Goal: Check status: Check status

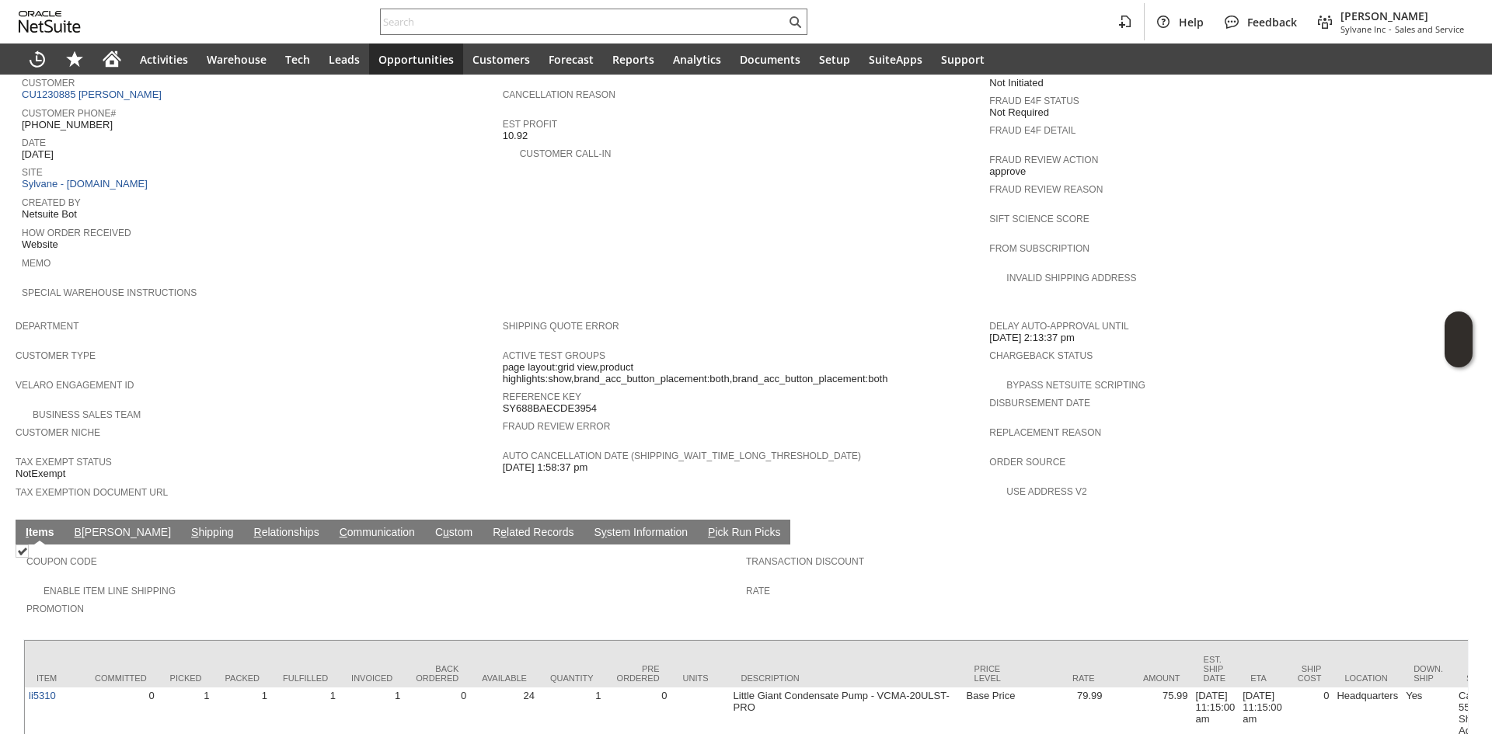
scroll to position [704, 0]
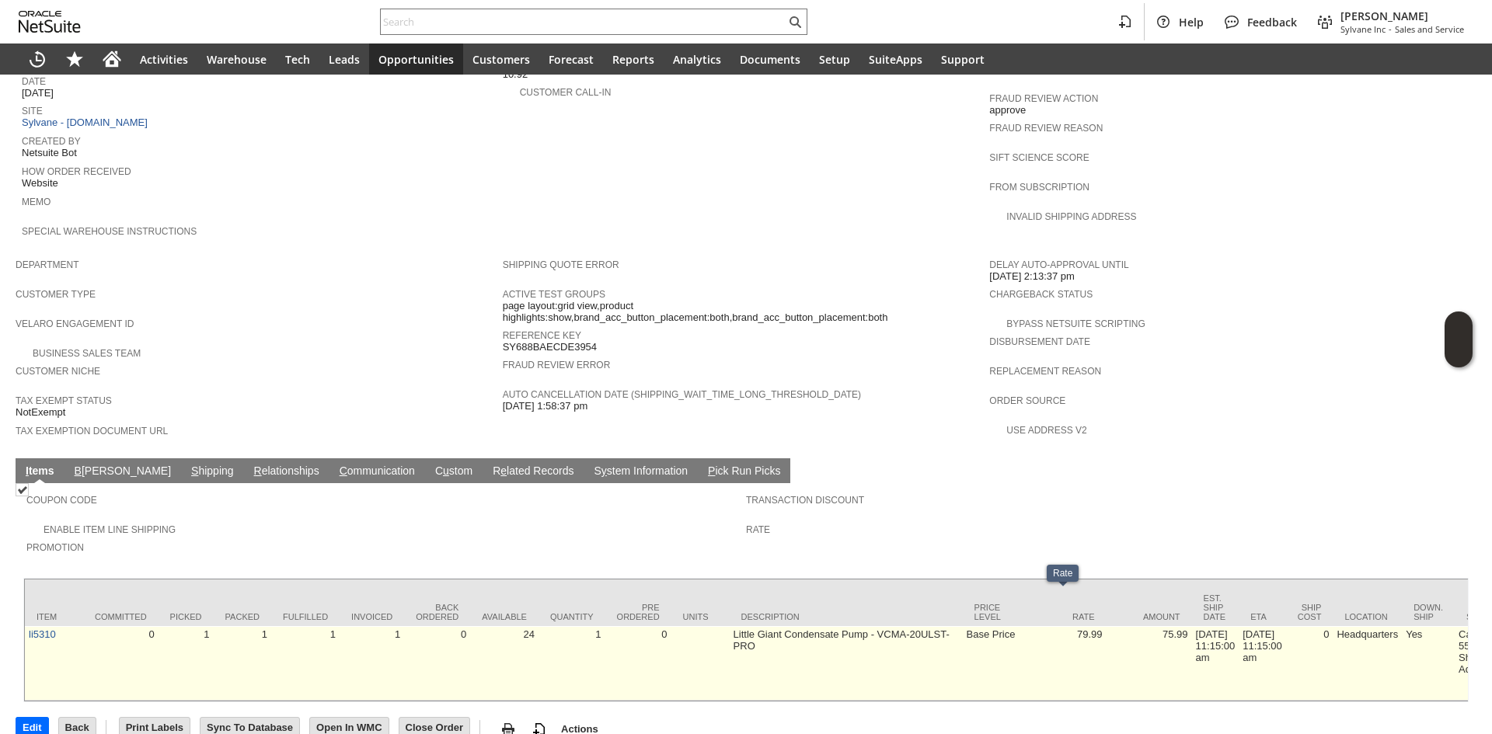
drag, startPoint x: 1069, startPoint y: 622, endPoint x: 1230, endPoint y: 611, distance: 161.1
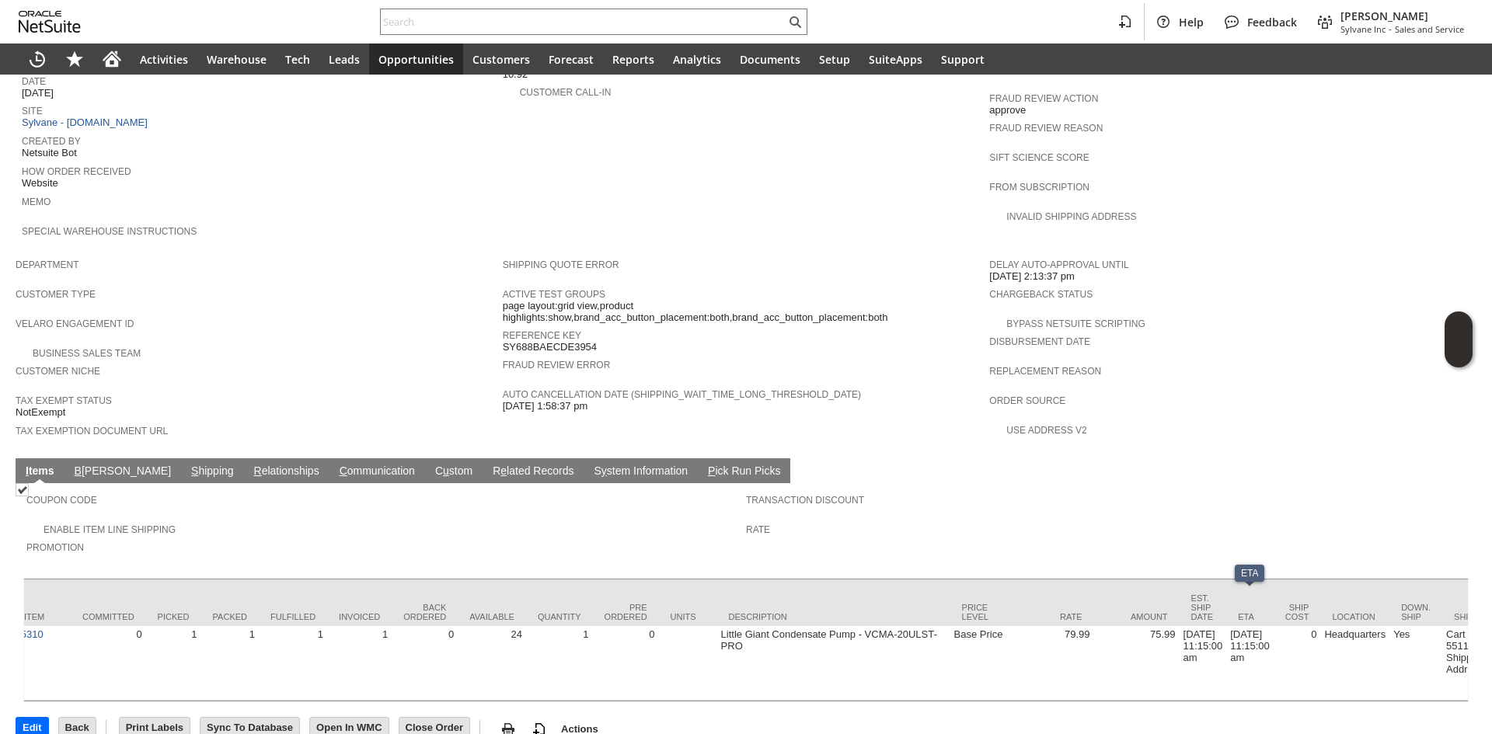
drag, startPoint x: 493, startPoint y: 533, endPoint x: 401, endPoint y: 505, distance: 95.8
click at [491, 533] on td "Coupon Code Enable Item Line Shipping Promotion Transaction Discount Rate" at bounding box center [745, 526] width 1445 height 87
click at [110, 458] on td "B [PERSON_NAME]" at bounding box center [122, 470] width 117 height 25
click at [187, 465] on link "S hipping" at bounding box center [212, 472] width 50 height 15
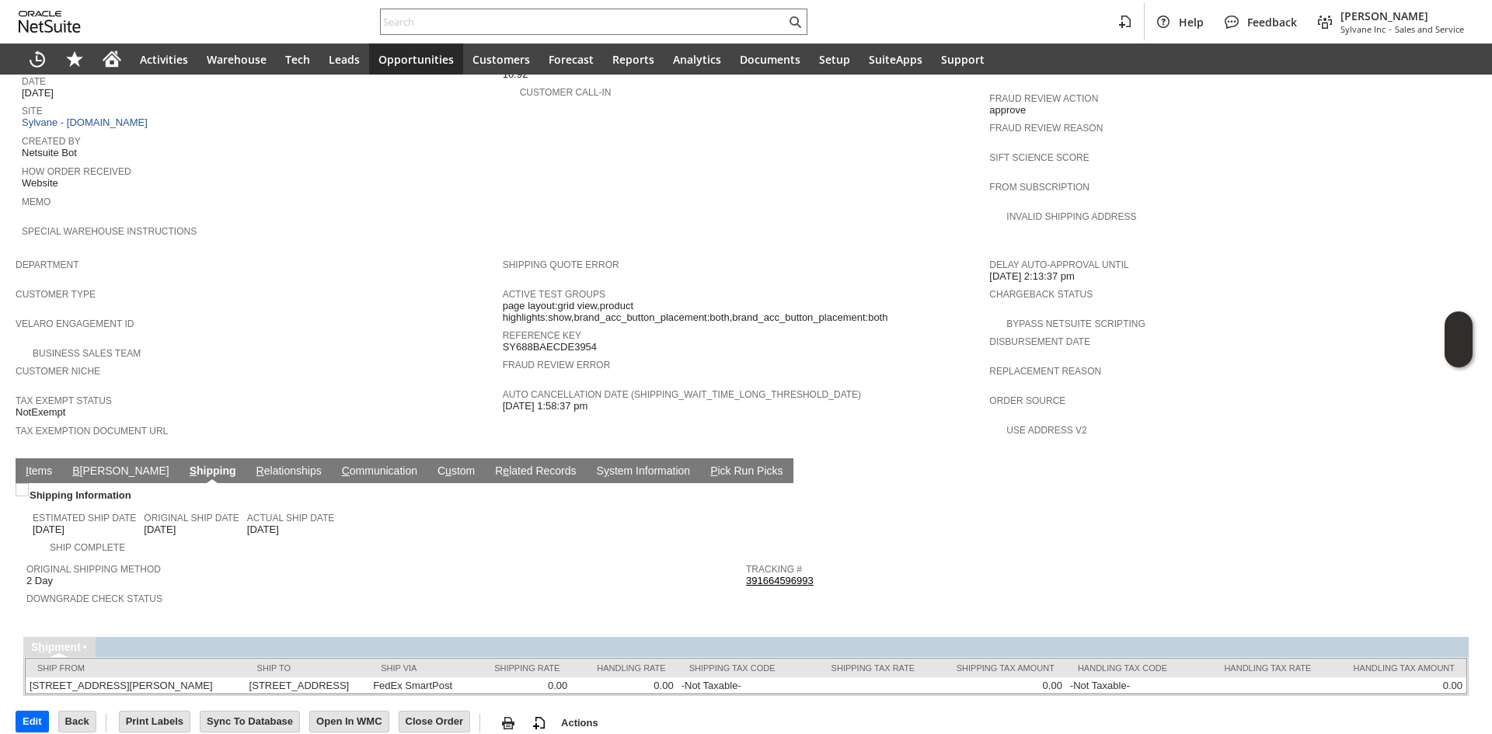
click at [762, 575] on link "391664596993" at bounding box center [780, 581] width 68 height 12
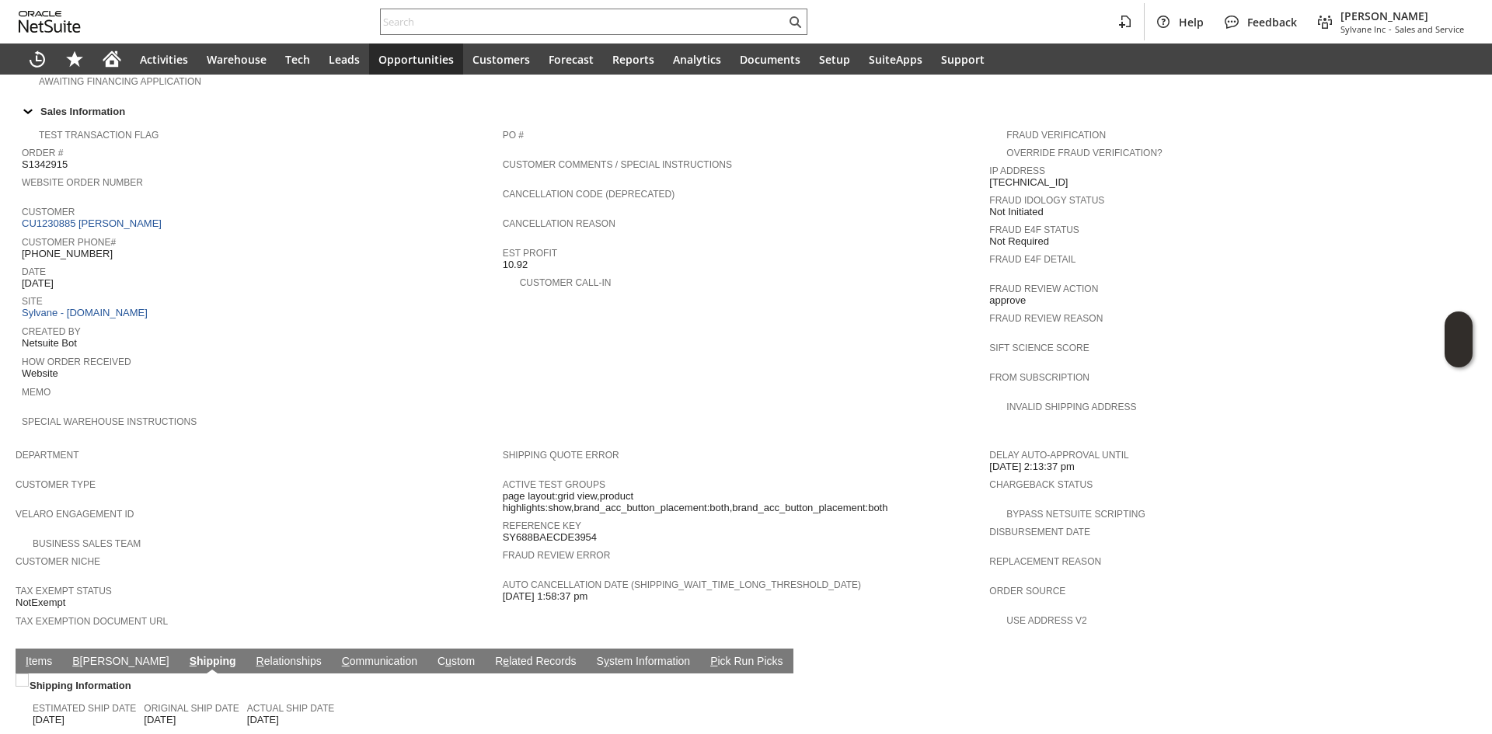
scroll to position [544, 0]
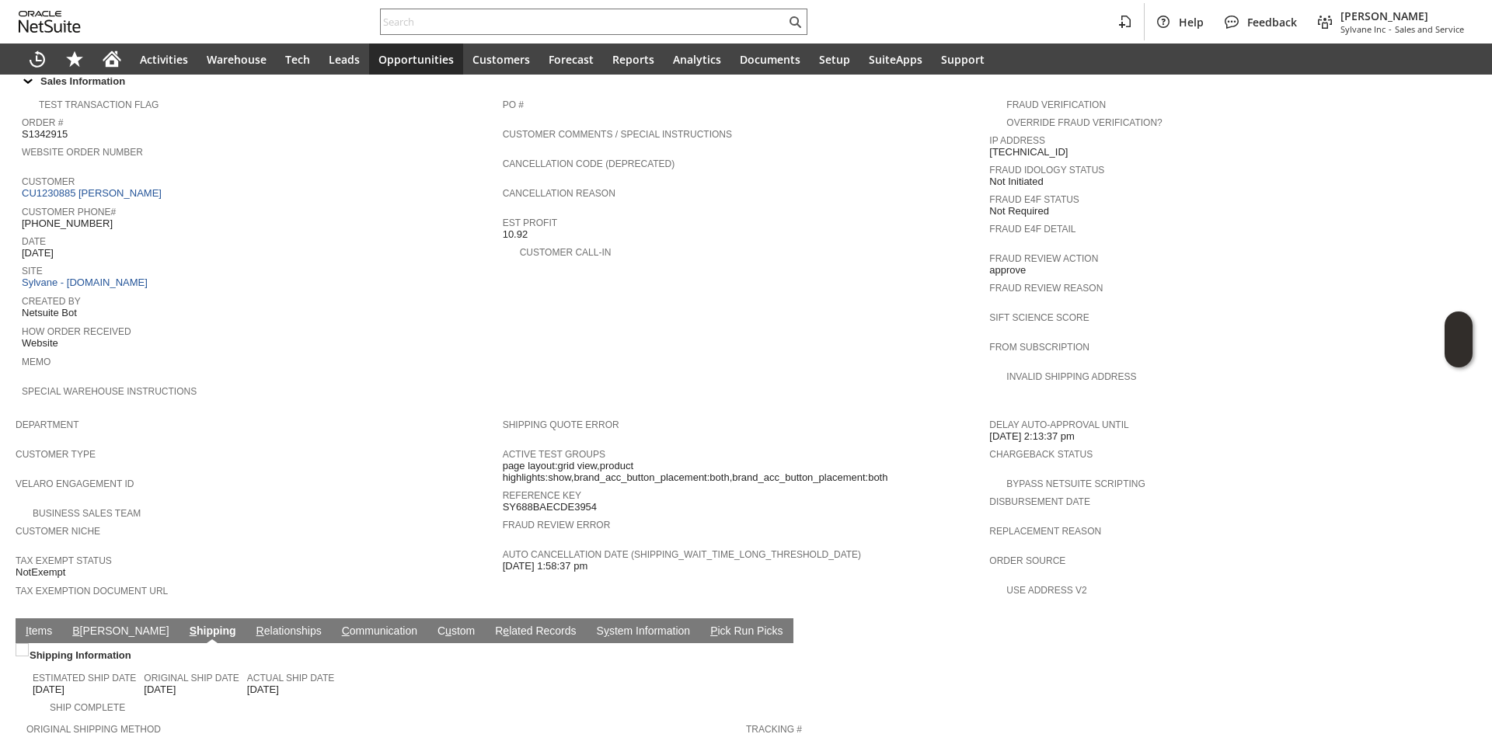
click at [546, 501] on span "SY688BAECDE3954" at bounding box center [550, 507] width 94 height 12
copy span "SY688BAECDE3954"
click at [420, 20] on input "text" at bounding box center [583, 21] width 405 height 19
paste input "SY688BAECDE3954"
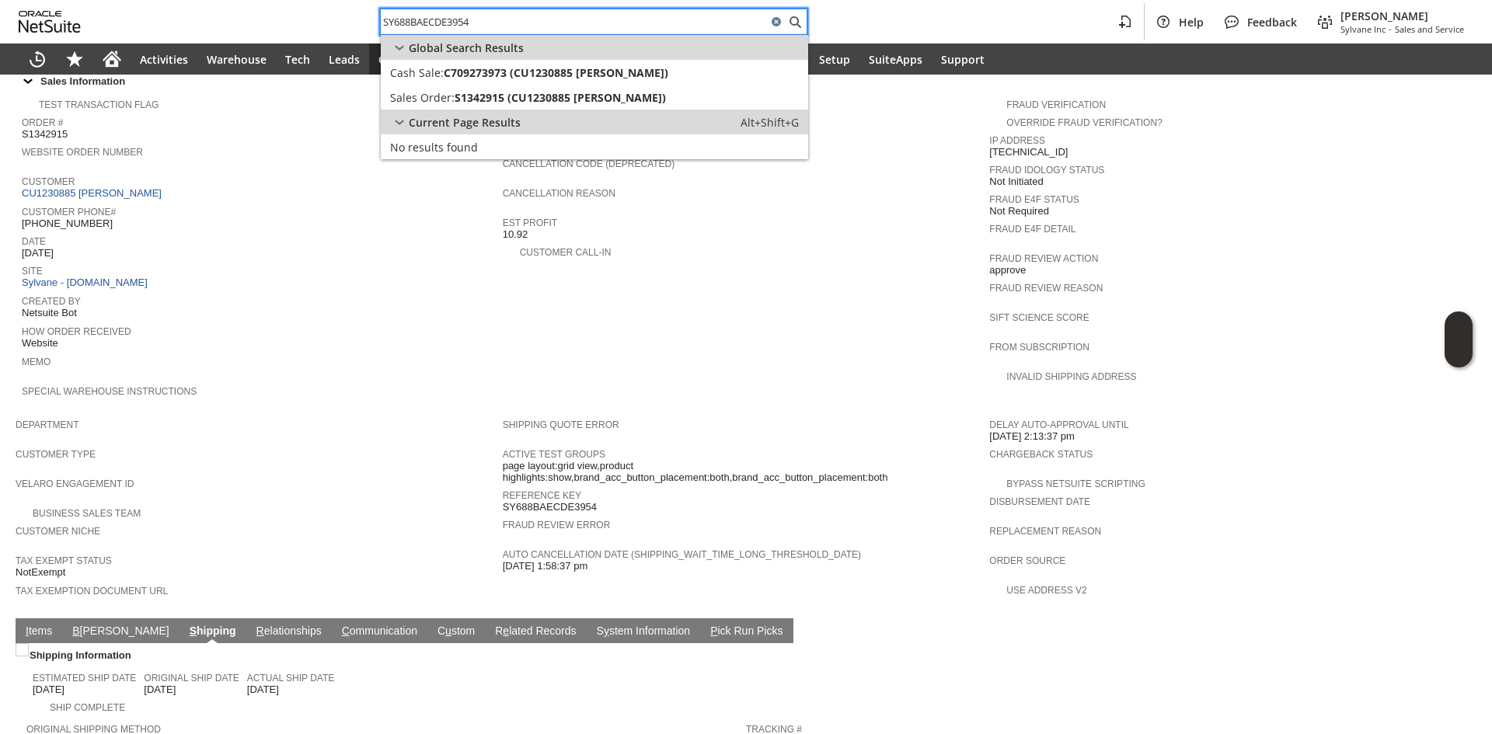
click at [494, 26] on input "SY688BAECDE3954" at bounding box center [574, 21] width 386 height 19
click at [416, 28] on input "SY688BAECDE3954" at bounding box center [574, 21] width 386 height 19
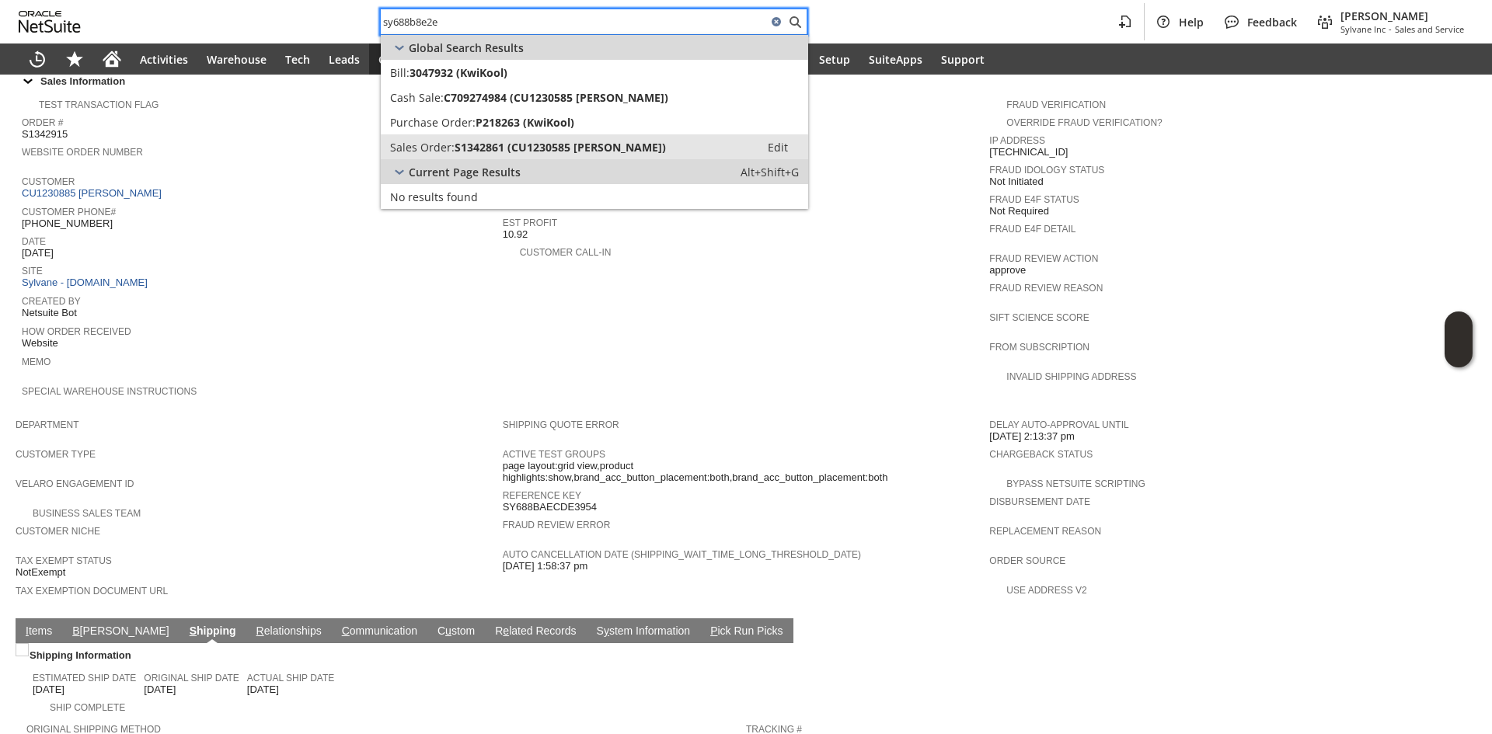
type input "sy688b8e2e"
click at [606, 140] on span "S1342861 (CU1230585 [PERSON_NAME])" at bounding box center [559, 147] width 211 height 15
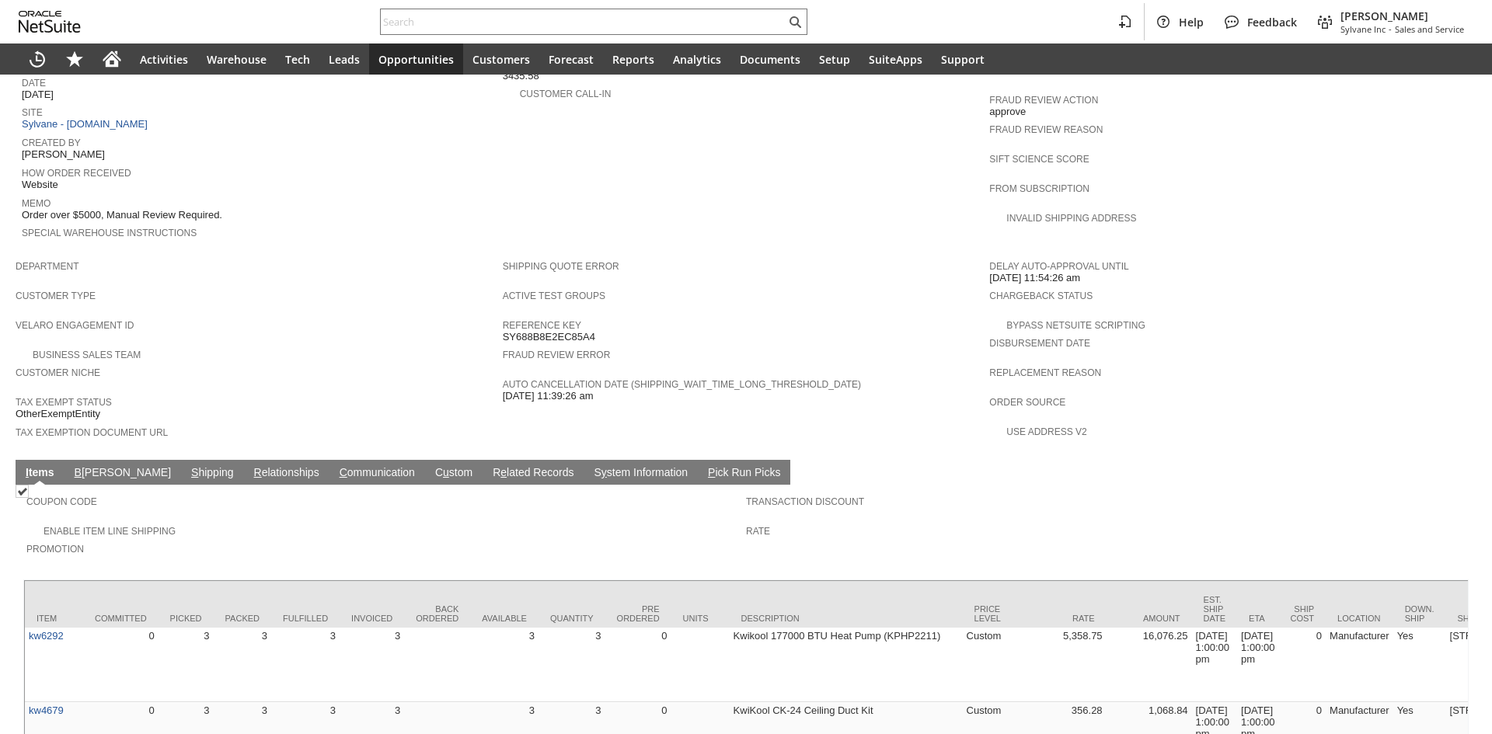
scroll to position [744, 0]
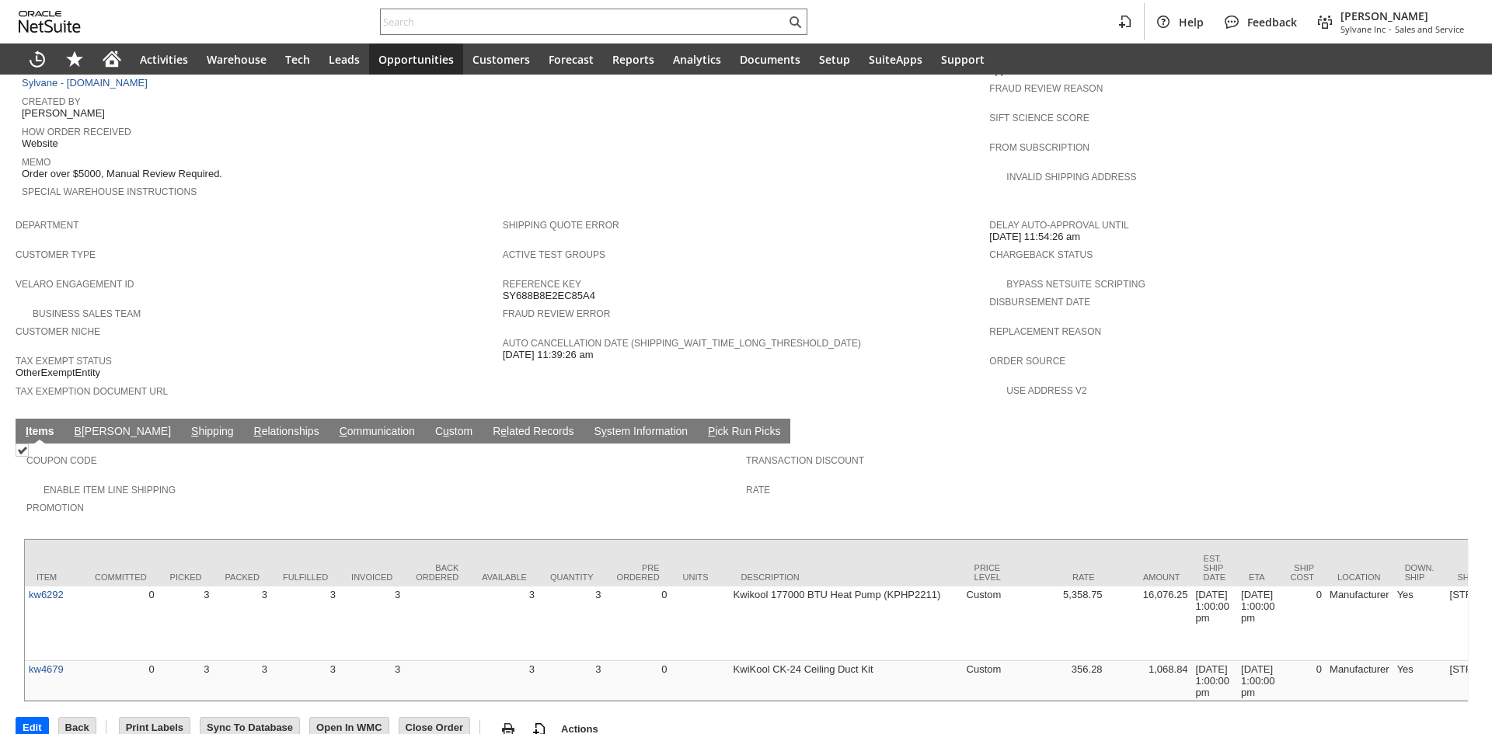
click at [187, 425] on link "S hipping" at bounding box center [212, 432] width 50 height 15
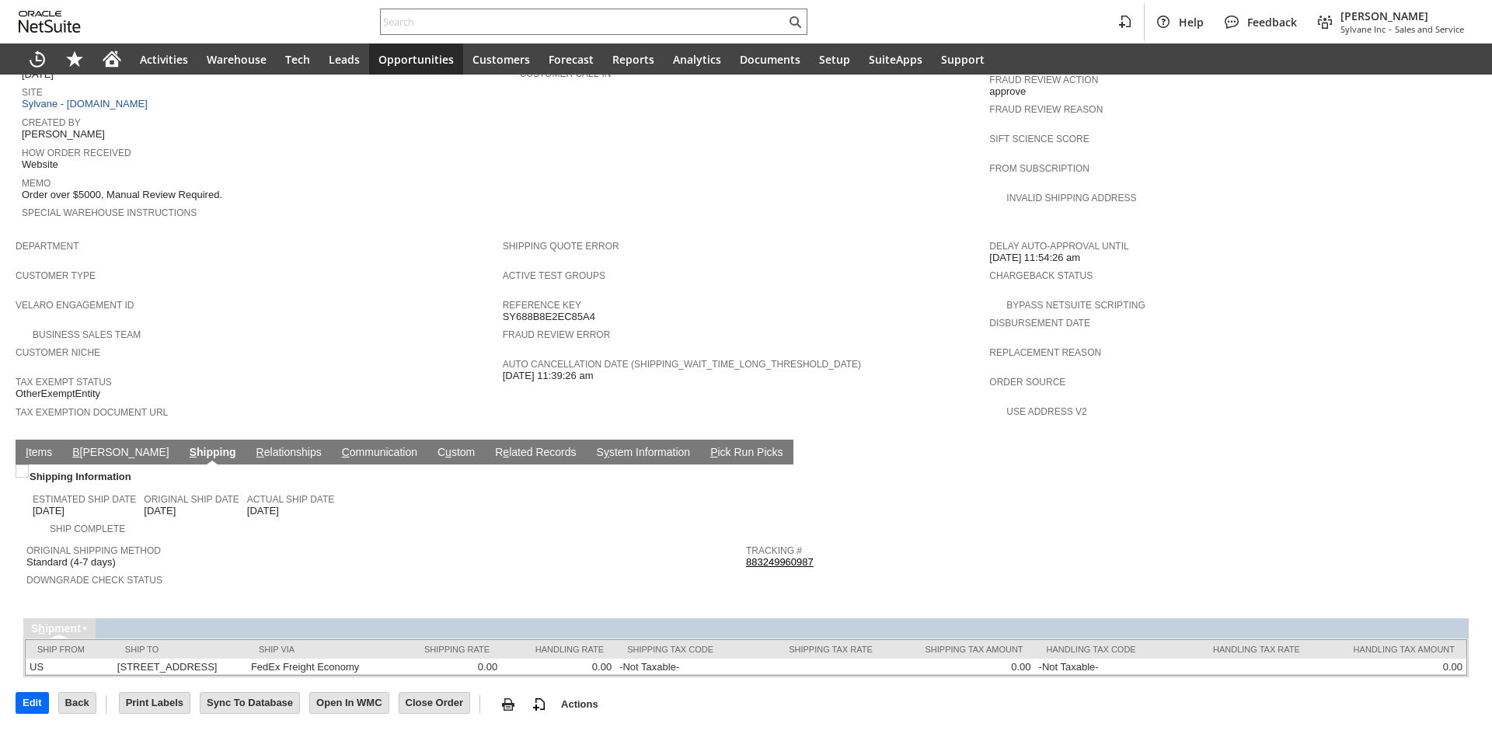
scroll to position [685, 0]
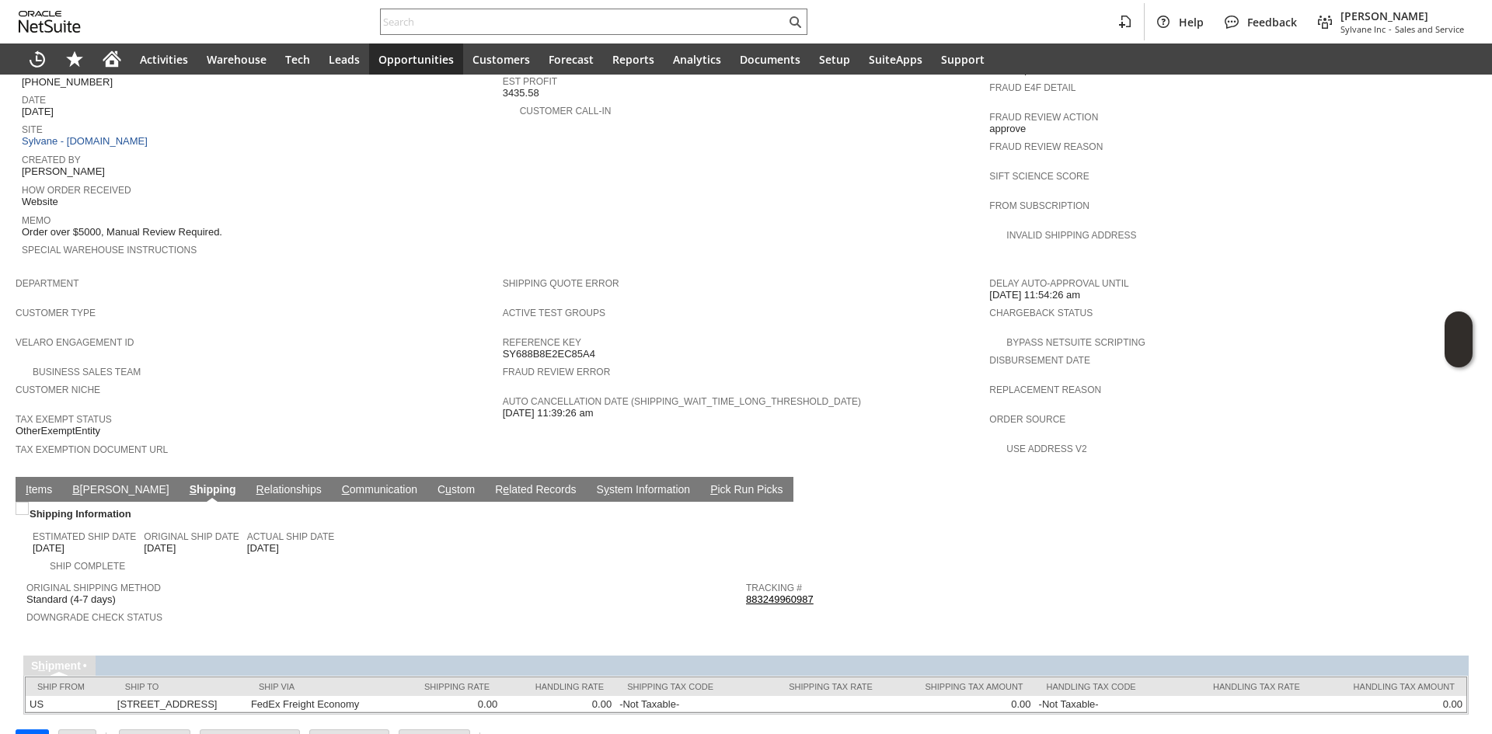
click at [757, 594] on link "883249960987" at bounding box center [780, 600] width 68 height 12
click at [41, 477] on td "I tems" at bounding box center [39, 489] width 47 height 25
drag, startPoint x: 13, startPoint y: 458, endPoint x: 105, endPoint y: 451, distance: 92.0
click at [13, 459] on div "Sales Order List Search S1342861 CU1230585 Dana Stein Billed Go Edit Back New M…" at bounding box center [746, 80] width 1492 height 1382
click at [41, 483] on link "I tems" at bounding box center [39, 490] width 34 height 15
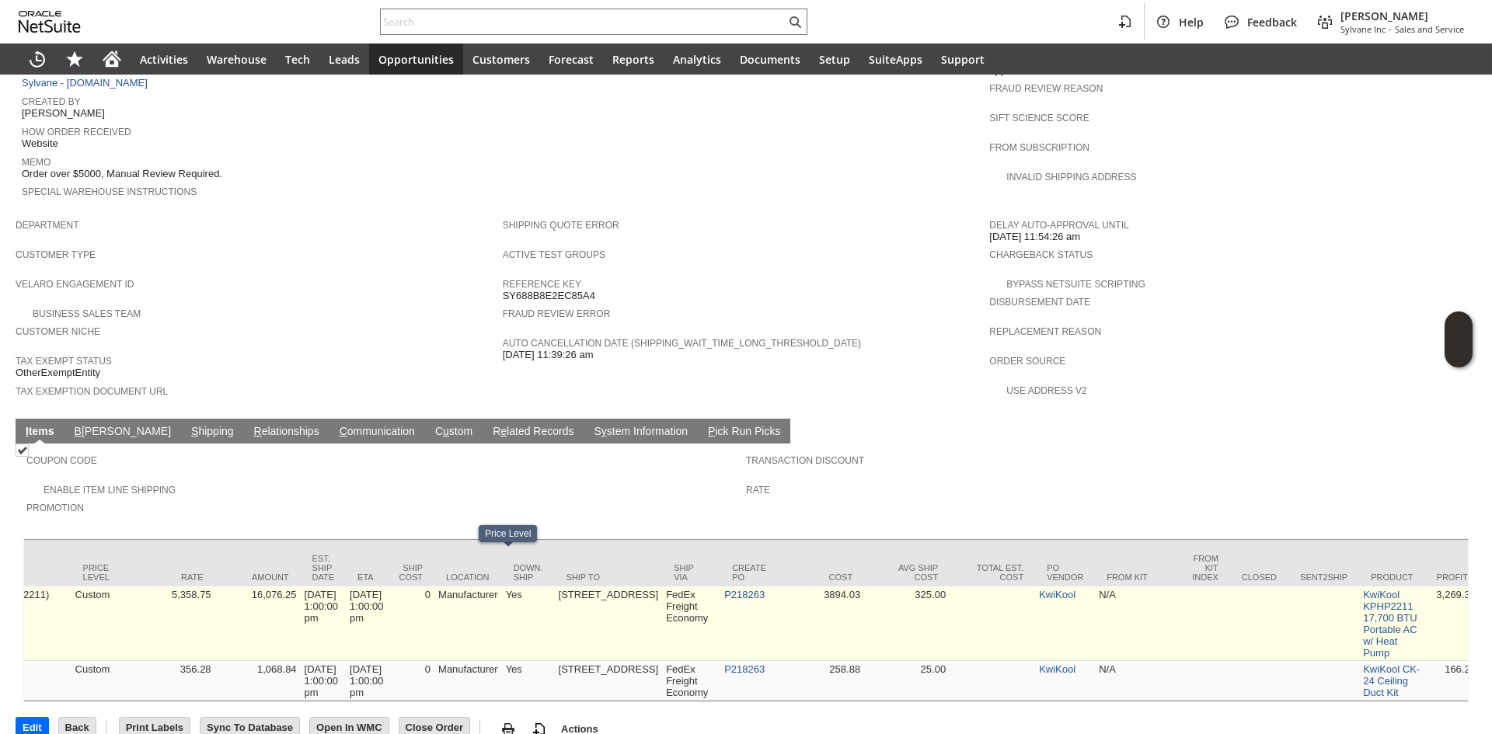
scroll to position [0, 1054]
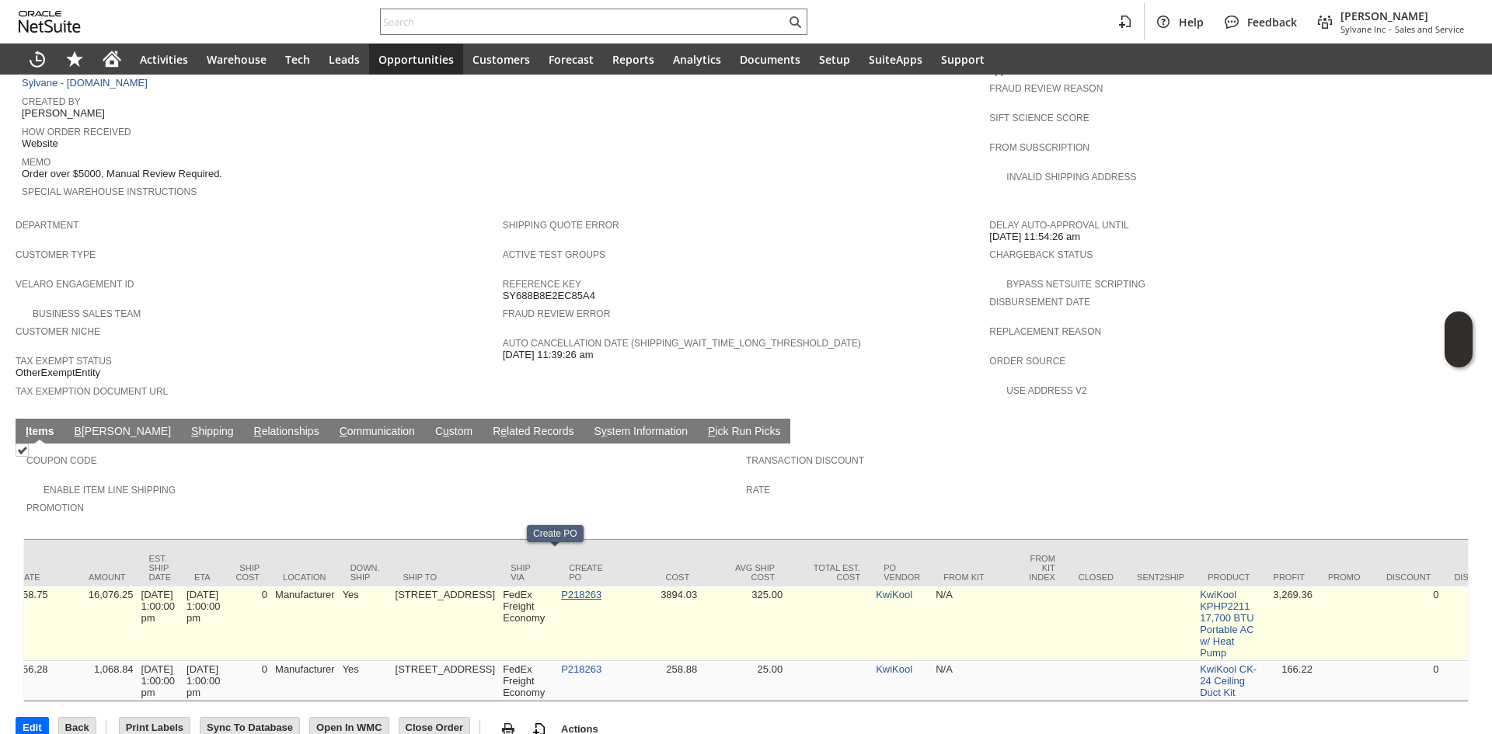
click at [561, 589] on link "P218263" at bounding box center [581, 595] width 40 height 12
